Goal: Task Accomplishment & Management: Complete application form

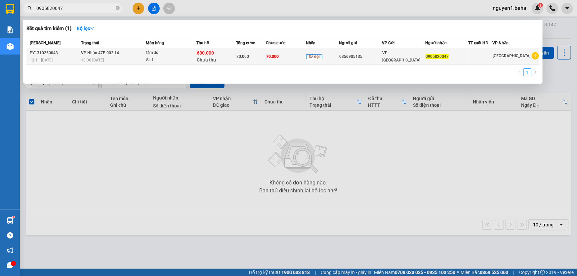
type input "0905820047"
click at [247, 56] on span "70.000" at bounding box center [242, 56] width 13 height 5
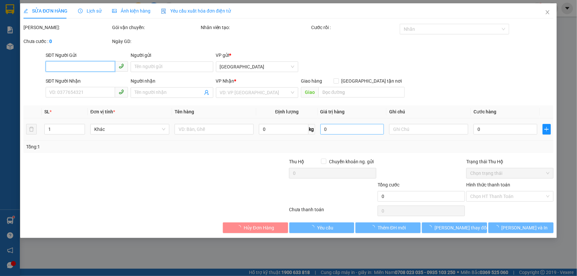
type input "0356905135"
type input "0905820047"
type input "70.000"
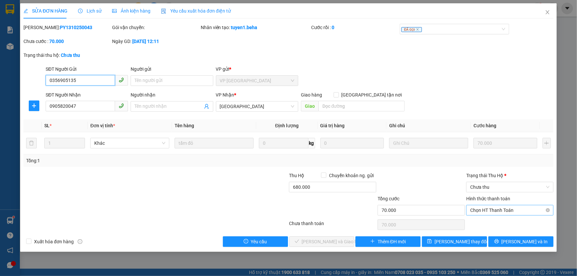
click at [484, 209] on span "Chọn HT Thanh Toán" at bounding box center [509, 210] width 79 height 10
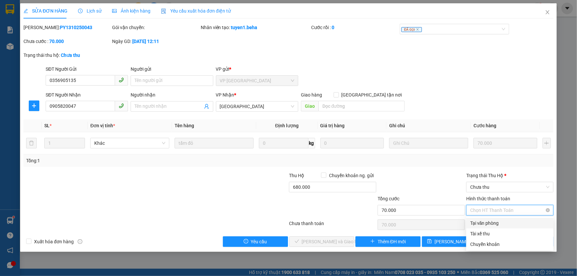
drag, startPoint x: 482, startPoint y: 222, endPoint x: 485, endPoint y: 213, distance: 9.2
click at [483, 222] on div "Tại văn phòng" at bounding box center [509, 223] width 79 height 7
type input "0"
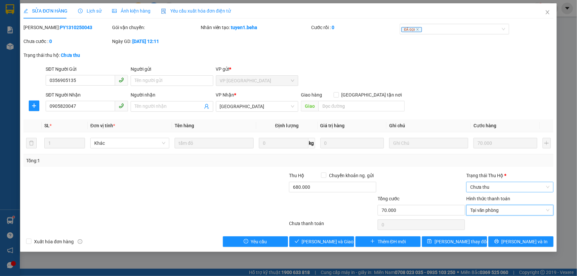
click at [495, 187] on span "Chưa thu" at bounding box center [509, 187] width 79 height 10
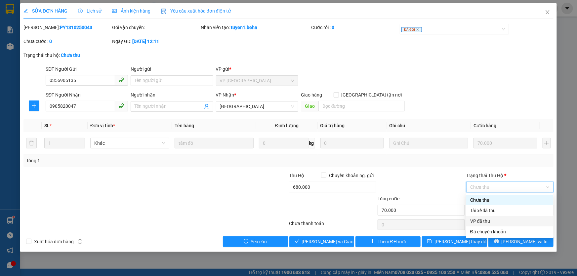
drag, startPoint x: 485, startPoint y: 220, endPoint x: 463, endPoint y: 225, distance: 22.7
click at [484, 220] on div "VP đã thu" at bounding box center [509, 221] width 79 height 7
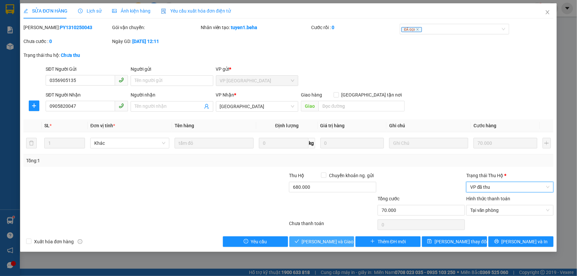
click at [335, 241] on span "[PERSON_NAME] và Giao hàng" at bounding box center [333, 241] width 63 height 7
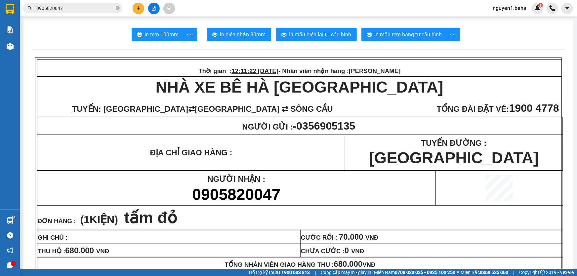
click at [79, 9] on input "0905820047" at bounding box center [75, 8] width 78 height 7
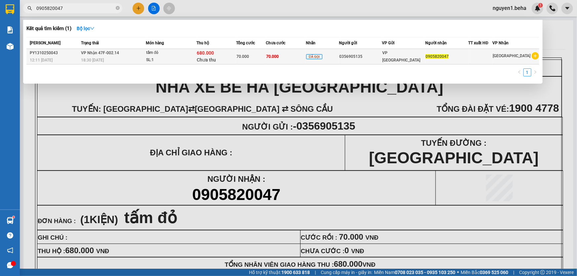
click at [278, 55] on span "70.000" at bounding box center [273, 56] width 13 height 5
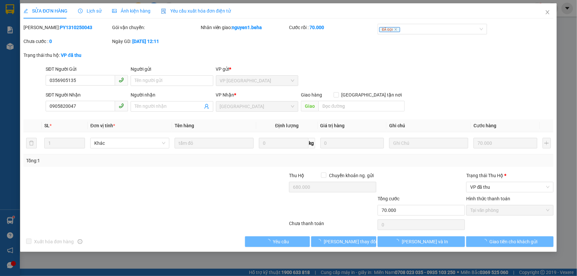
type input "0356905135"
type input "0905820047"
type input "680.000"
type input "70.000"
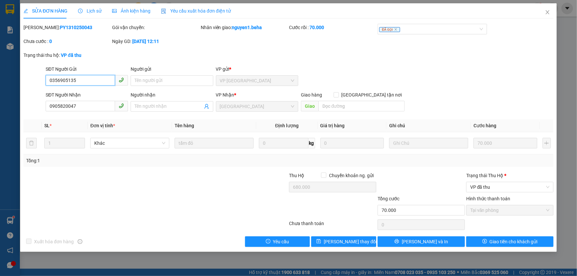
drag, startPoint x: 76, startPoint y: 79, endPoint x: 43, endPoint y: 81, distance: 33.1
click at [43, 81] on div "SĐT Người Gửi 0356905135 0356905135 Người gửi Tên người gửi VP gửi * VP [GEOGRA…" at bounding box center [288, 76] width 531 height 23
drag, startPoint x: 77, startPoint y: 107, endPoint x: 51, endPoint y: 109, distance: 26.2
click at [51, 109] on input "0905820047" at bounding box center [80, 106] width 69 height 11
drag, startPoint x: 77, startPoint y: 80, endPoint x: 48, endPoint y: 81, distance: 28.8
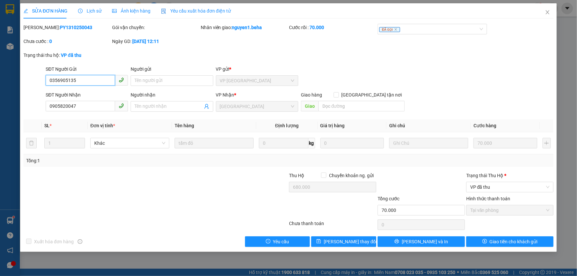
click at [44, 82] on div "SĐT Người Gửi 0356905135 0356905135" at bounding box center [86, 76] width 85 height 23
